Goal: Navigation & Orientation: Find specific page/section

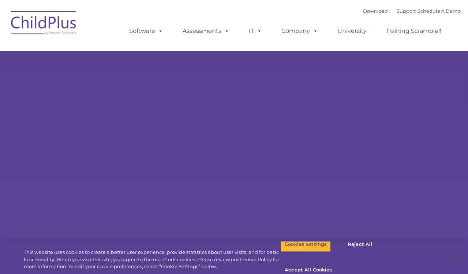
select select "MEDIUM"
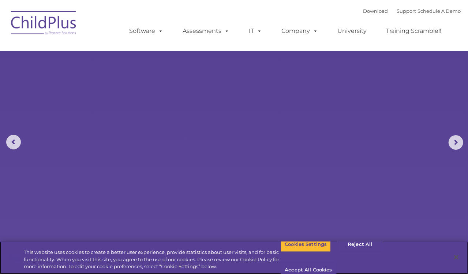
click at [336, 263] on button "Accept All Cookies" at bounding box center [308, 270] width 55 height 15
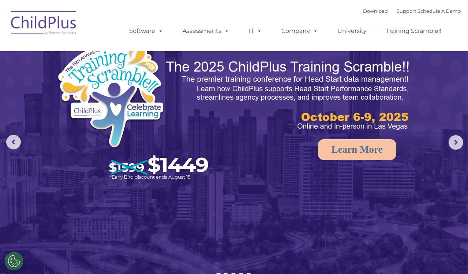
click at [437, 185] on img at bounding box center [234, 147] width 468 height 294
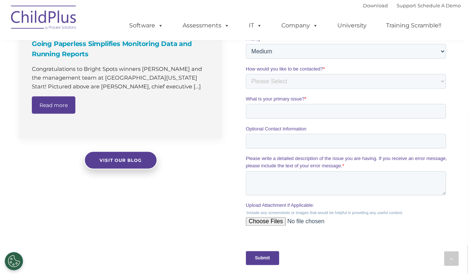
scroll to position [592, 0]
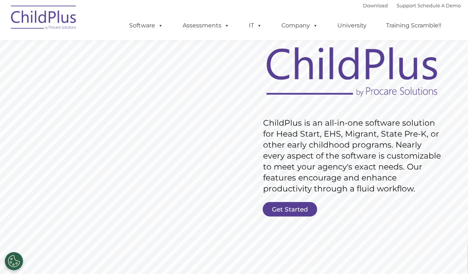
scroll to position [44, 0]
click at [290, 209] on link "Get Started" at bounding box center [290, 209] width 55 height 15
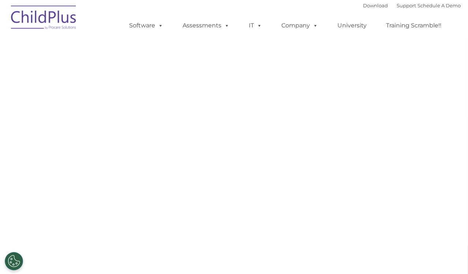
select select "MEDIUM"
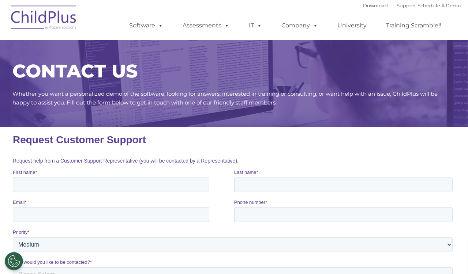
click at [341, 133] on fieldset "Request Customer Support" at bounding box center [233, 140] width 443 height 26
click at [7, 1] on img at bounding box center [43, 18] width 73 height 37
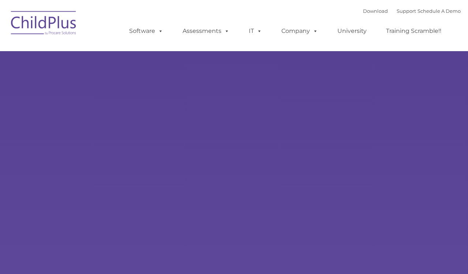
type input ""
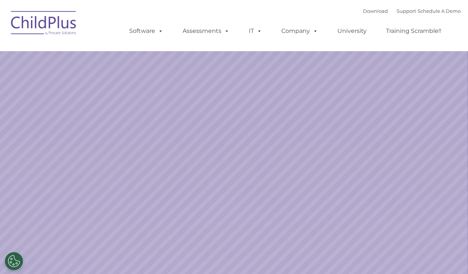
select select "MEDIUM"
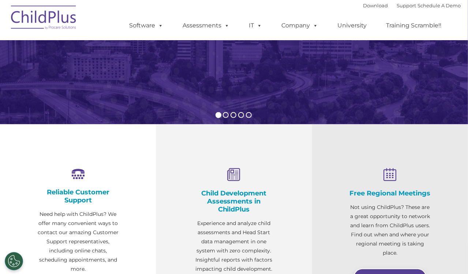
scroll to position [162, 0]
